Goal: Find specific page/section: Find specific page/section

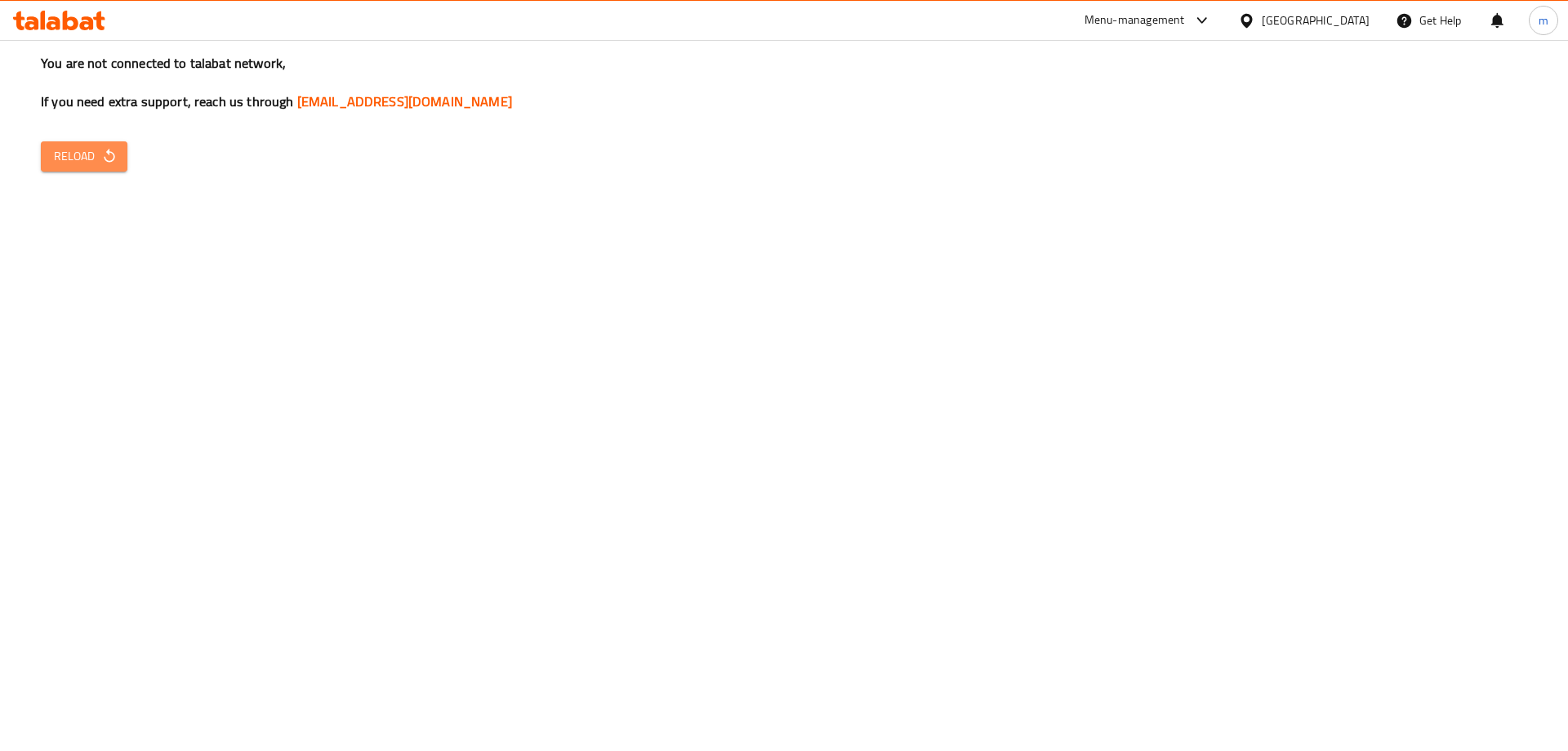
drag, startPoint x: 85, startPoint y: 156, endPoint x: 95, endPoint y: 157, distance: 10.0
click at [86, 154] on span "Reload" at bounding box center [84, 157] width 60 height 20
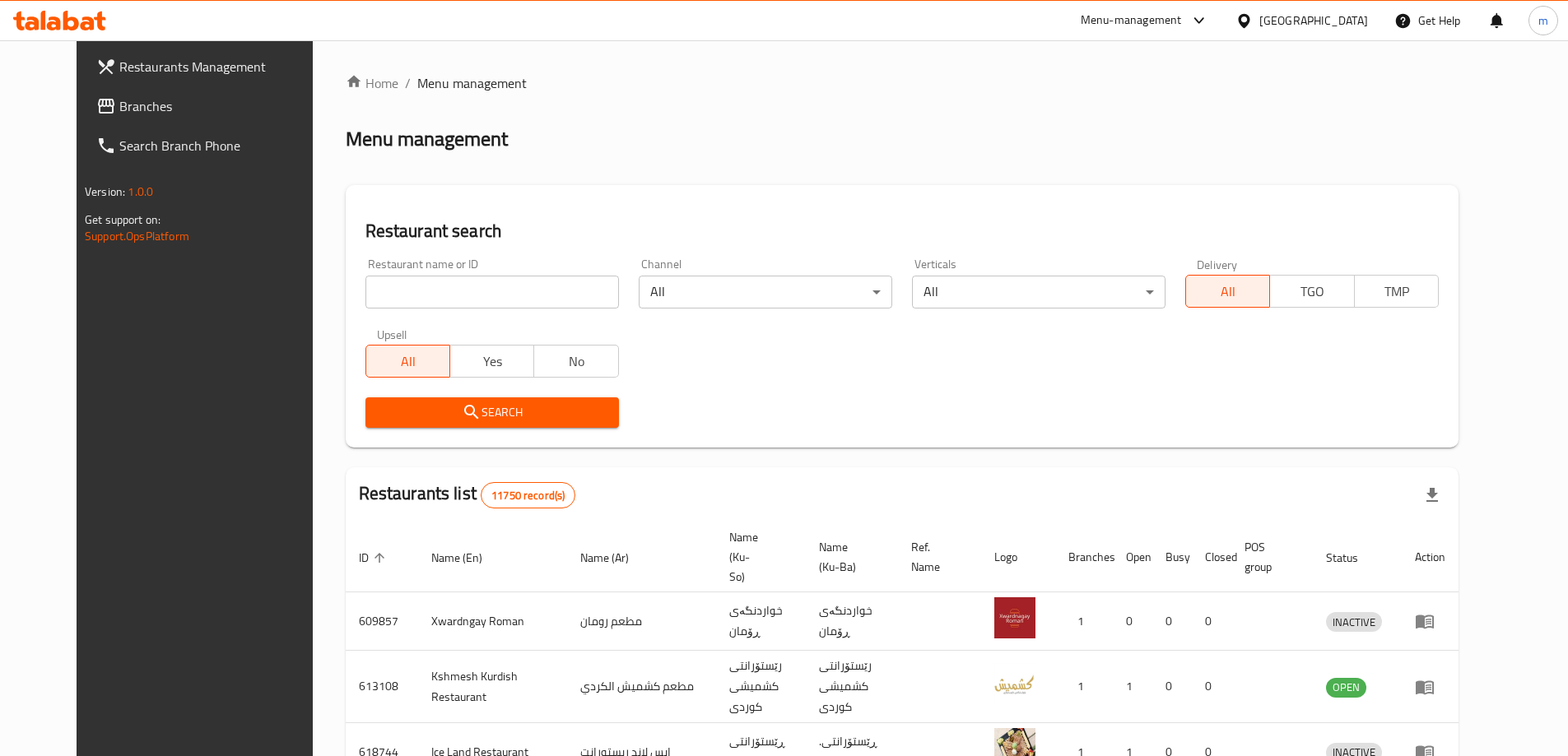
click at [119, 101] on span "Branches" at bounding box center [222, 106] width 205 height 20
click at [113, 104] on span "Branches" at bounding box center [214, 106] width 221 height 20
click at [367, 295] on input "search" at bounding box center [491, 292] width 253 height 33
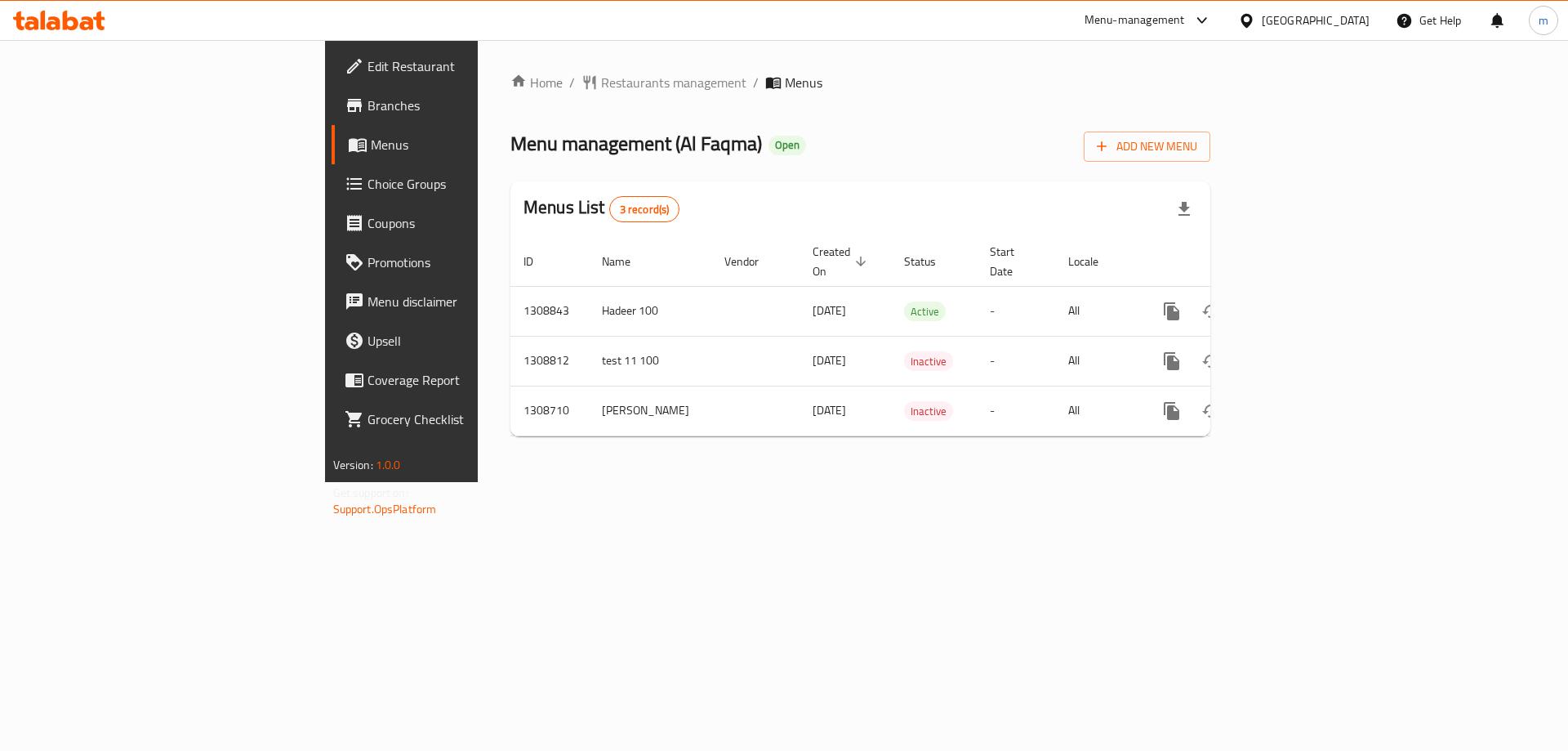
click at [368, 104] on span "Branches" at bounding box center [470, 106] width 207 height 20
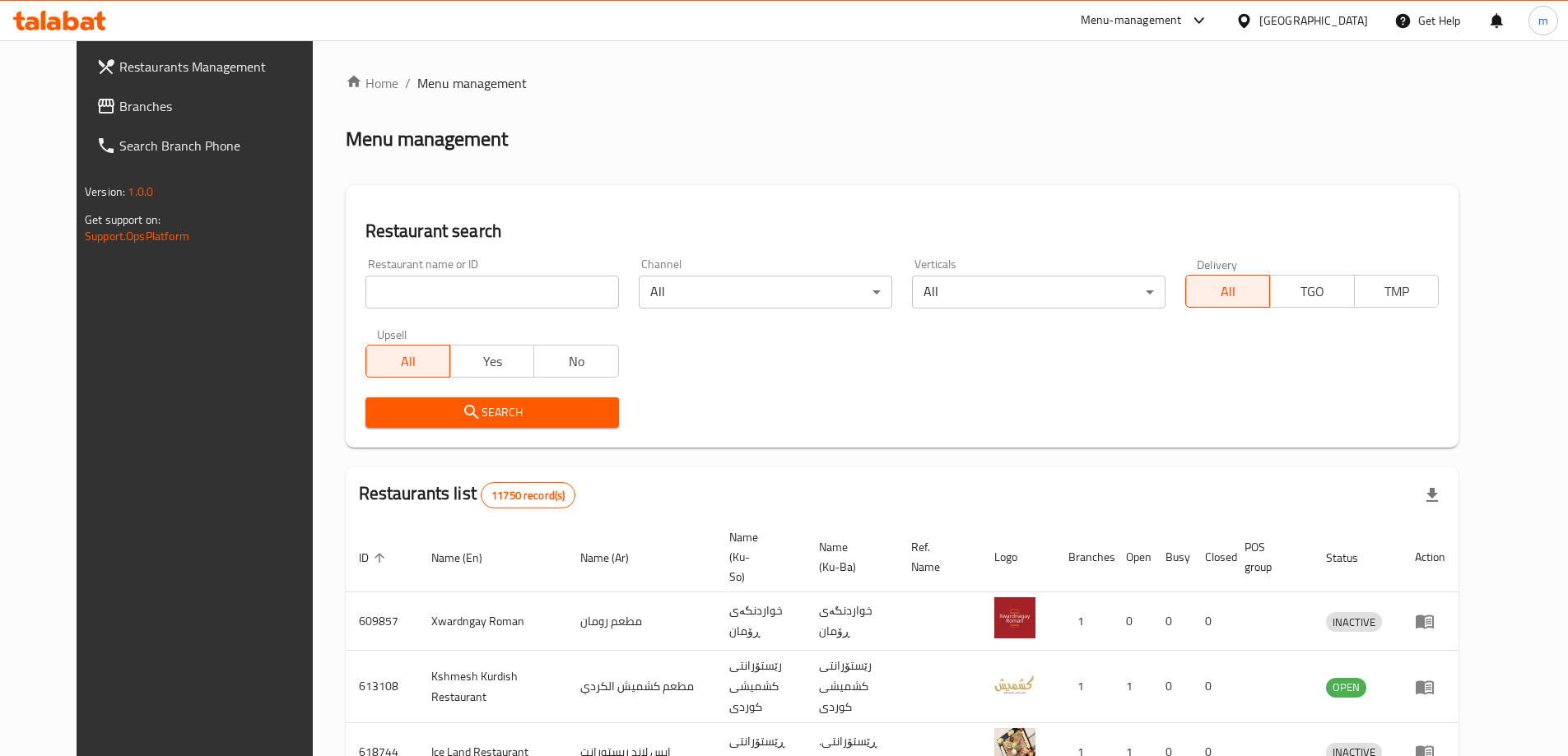
click at [95, 27] on icon at bounding box center [59, 21] width 93 height 20
click at [367, 306] on input "search" at bounding box center [491, 292] width 253 height 33
click at [119, 108] on span "Branches" at bounding box center [222, 106] width 205 height 20
